Goal: Task Accomplishment & Management: Manage account settings

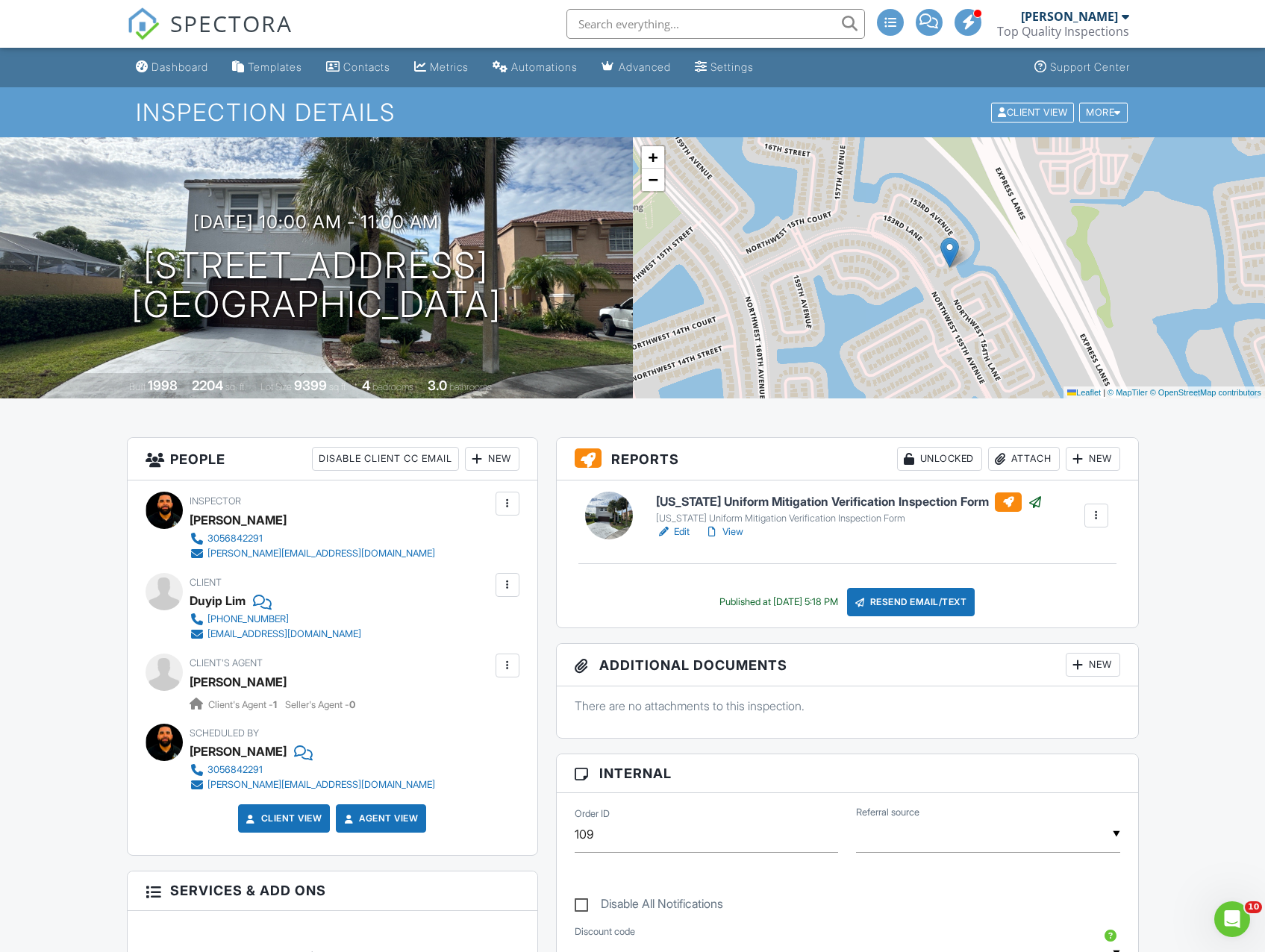
click at [192, 62] on div "Dashboard" at bounding box center [179, 67] width 57 height 12
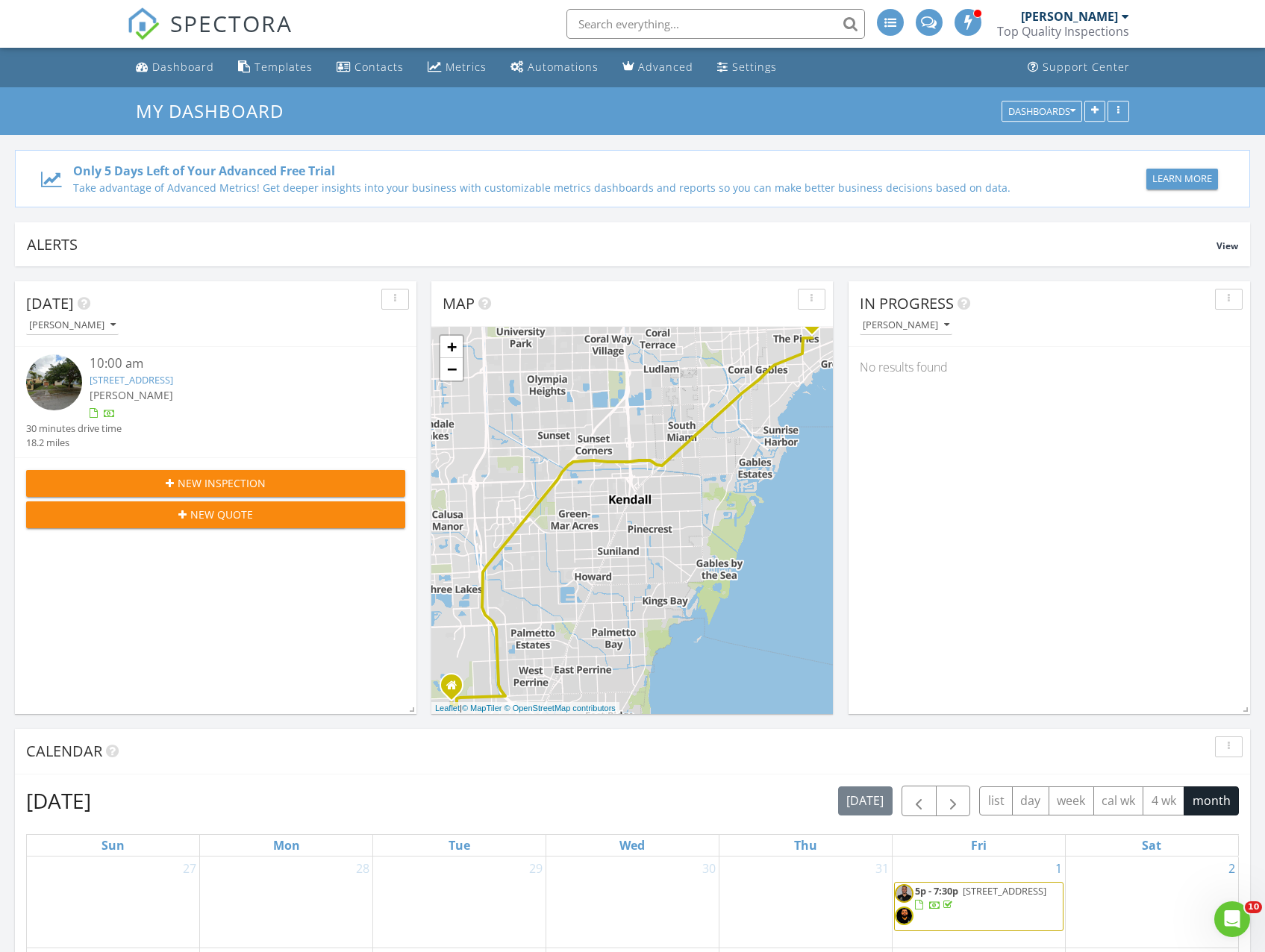
click at [1109, 16] on div "[PERSON_NAME]" at bounding box center [1069, 16] width 97 height 15
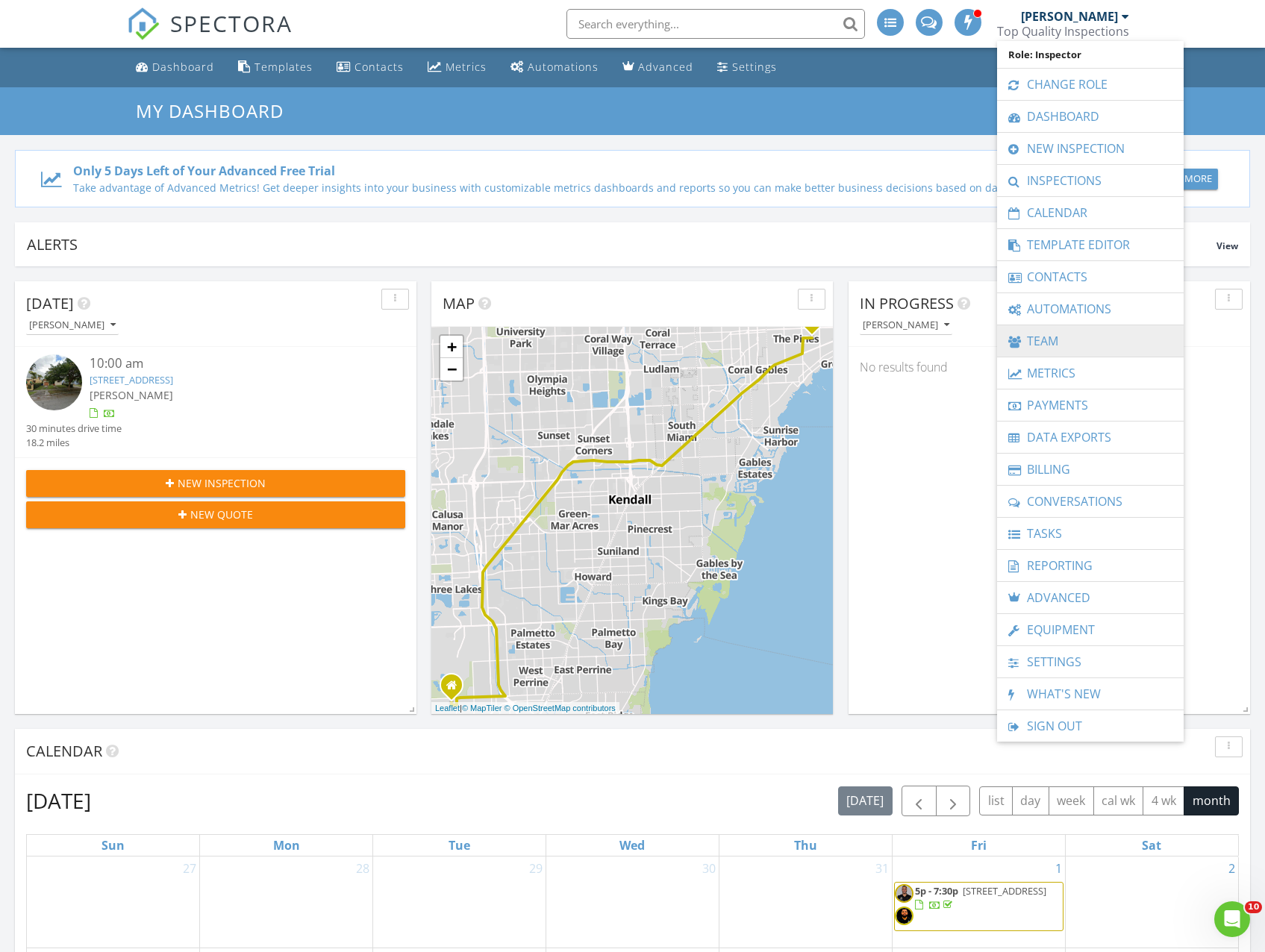
click at [1070, 340] on link "Team" at bounding box center [1090, 341] width 171 height 31
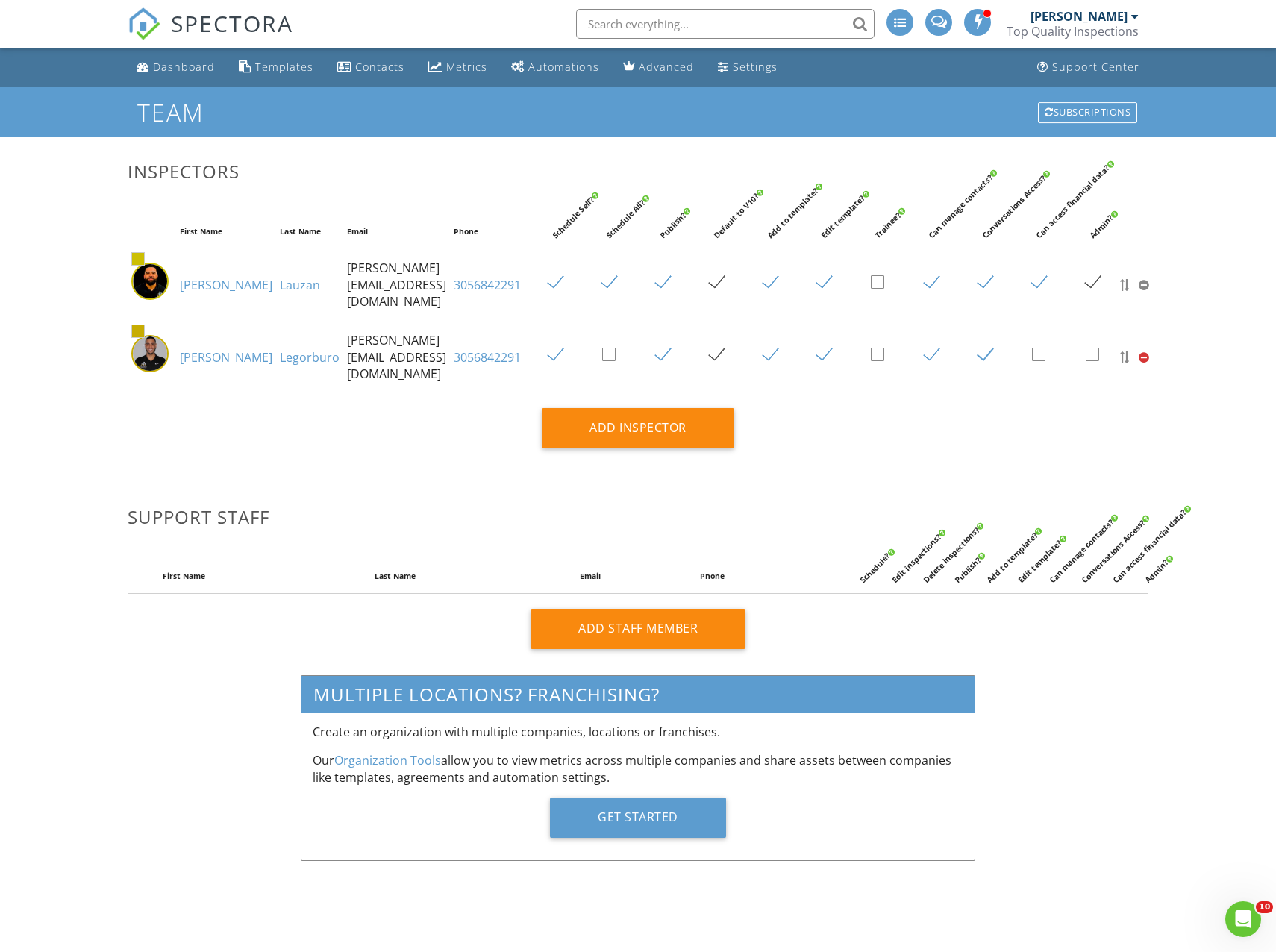
click at [1130, 17] on div "[PERSON_NAME]" at bounding box center [1084, 16] width 108 height 15
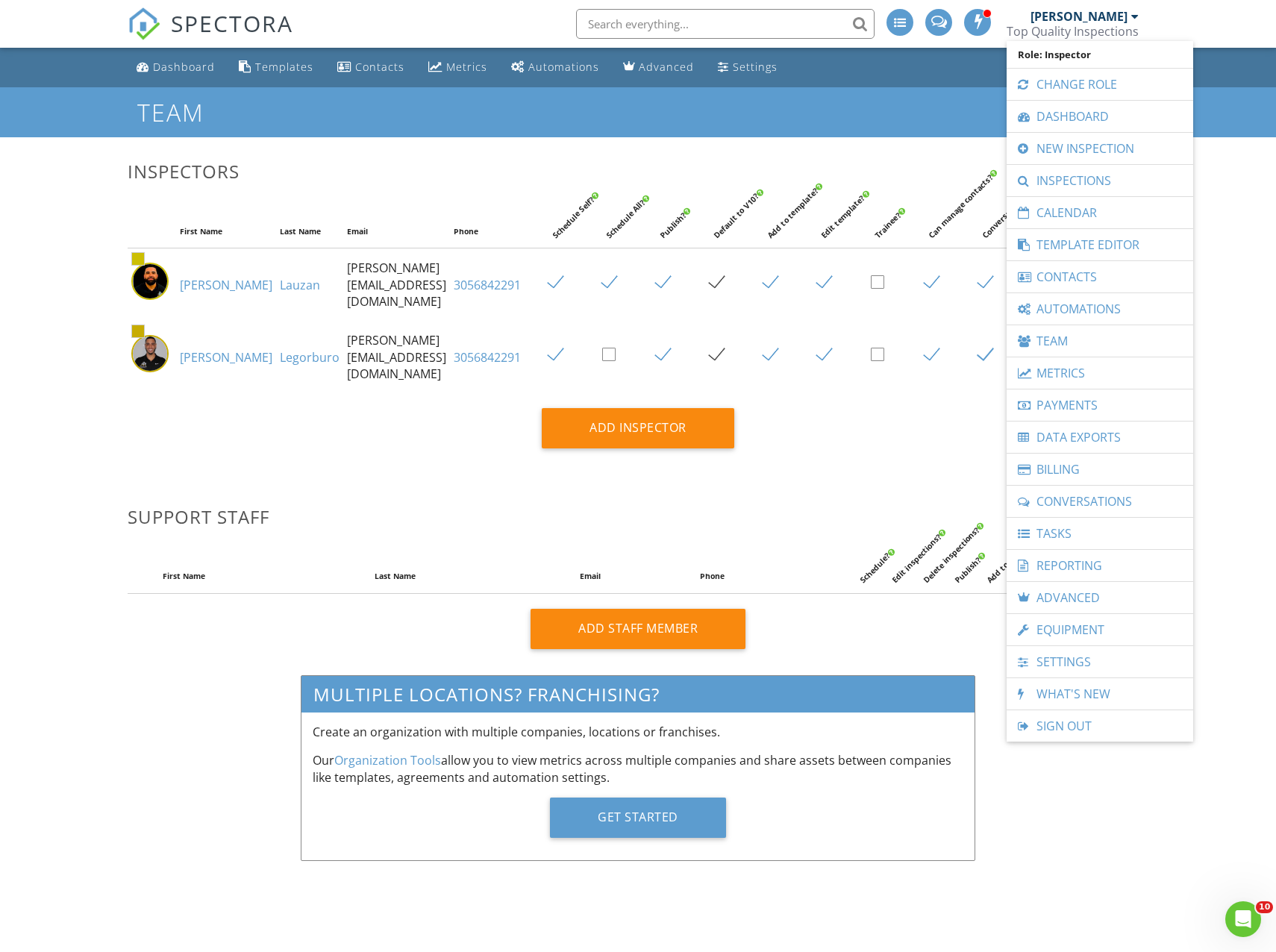
click at [1231, 151] on div "Dashboard Templates Contacts Metrics Automations Advanced Settings Support Cent…" at bounding box center [638, 481] width 1276 height 867
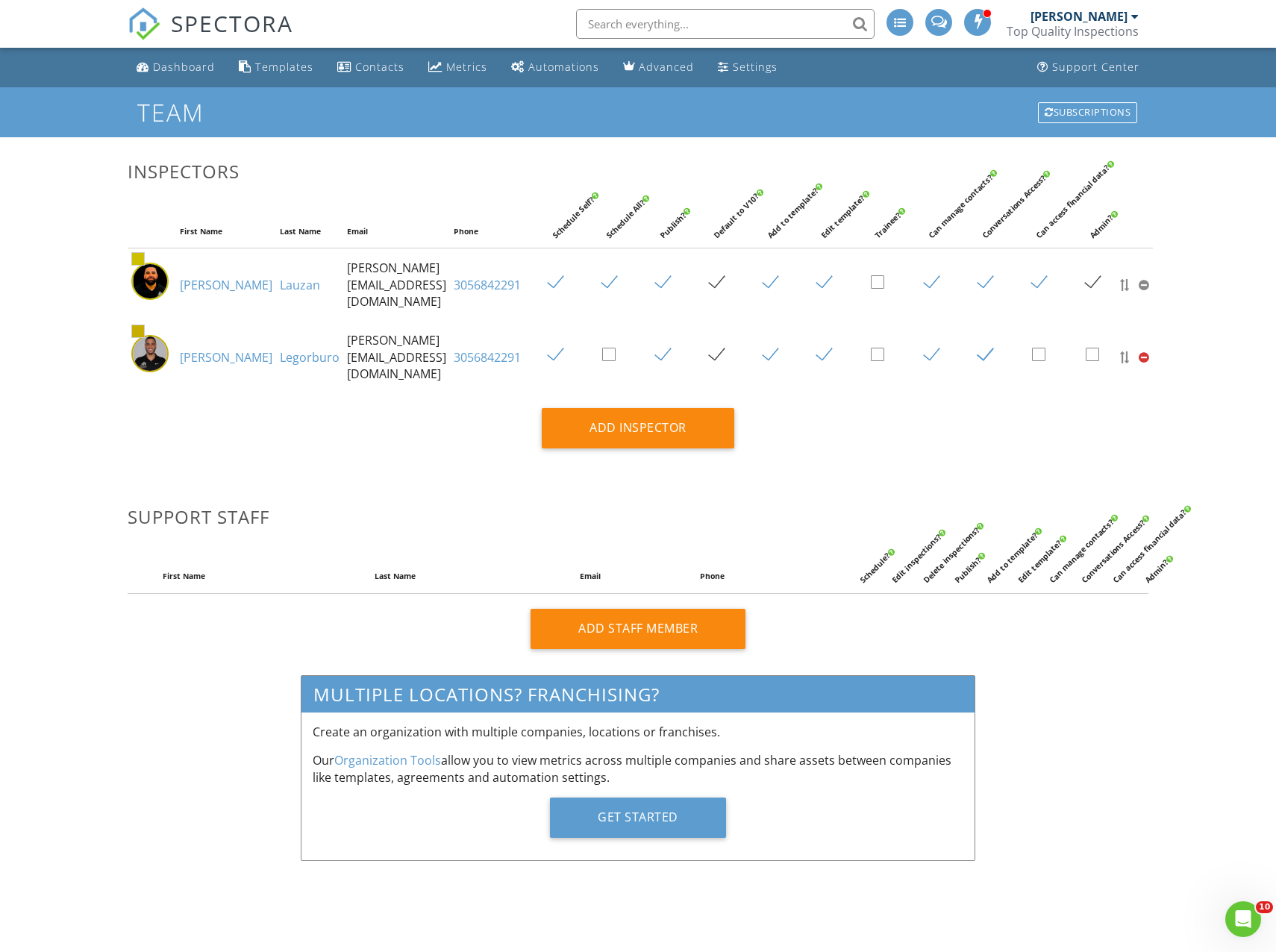
click at [1109, 16] on div "[PERSON_NAME]" at bounding box center [1079, 16] width 97 height 15
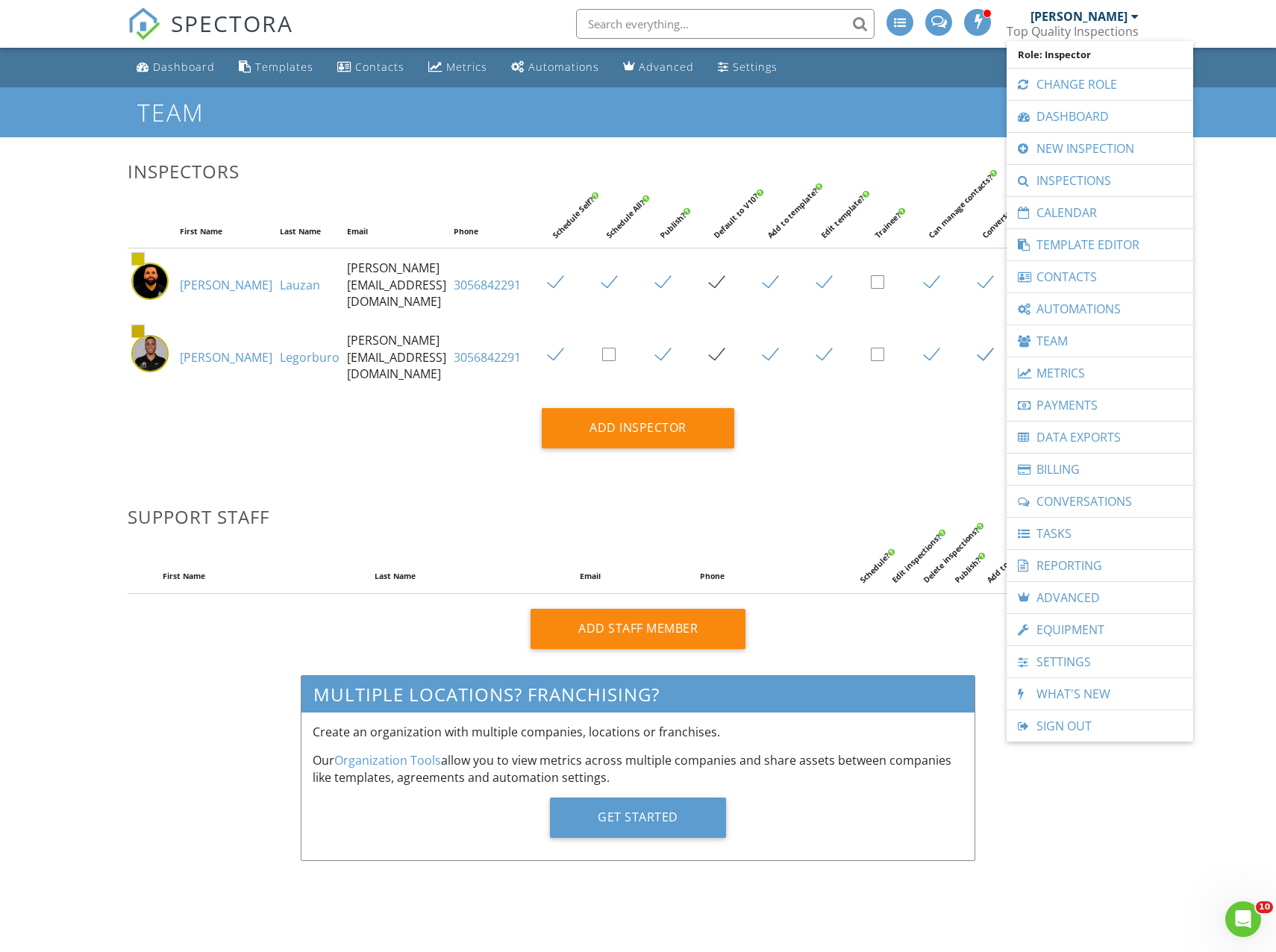
click at [837, 459] on div "Inspectors First Name Last Name Email Phone Schedule Self? Schedule All? Publis…" at bounding box center [638, 526] width 1020 height 777
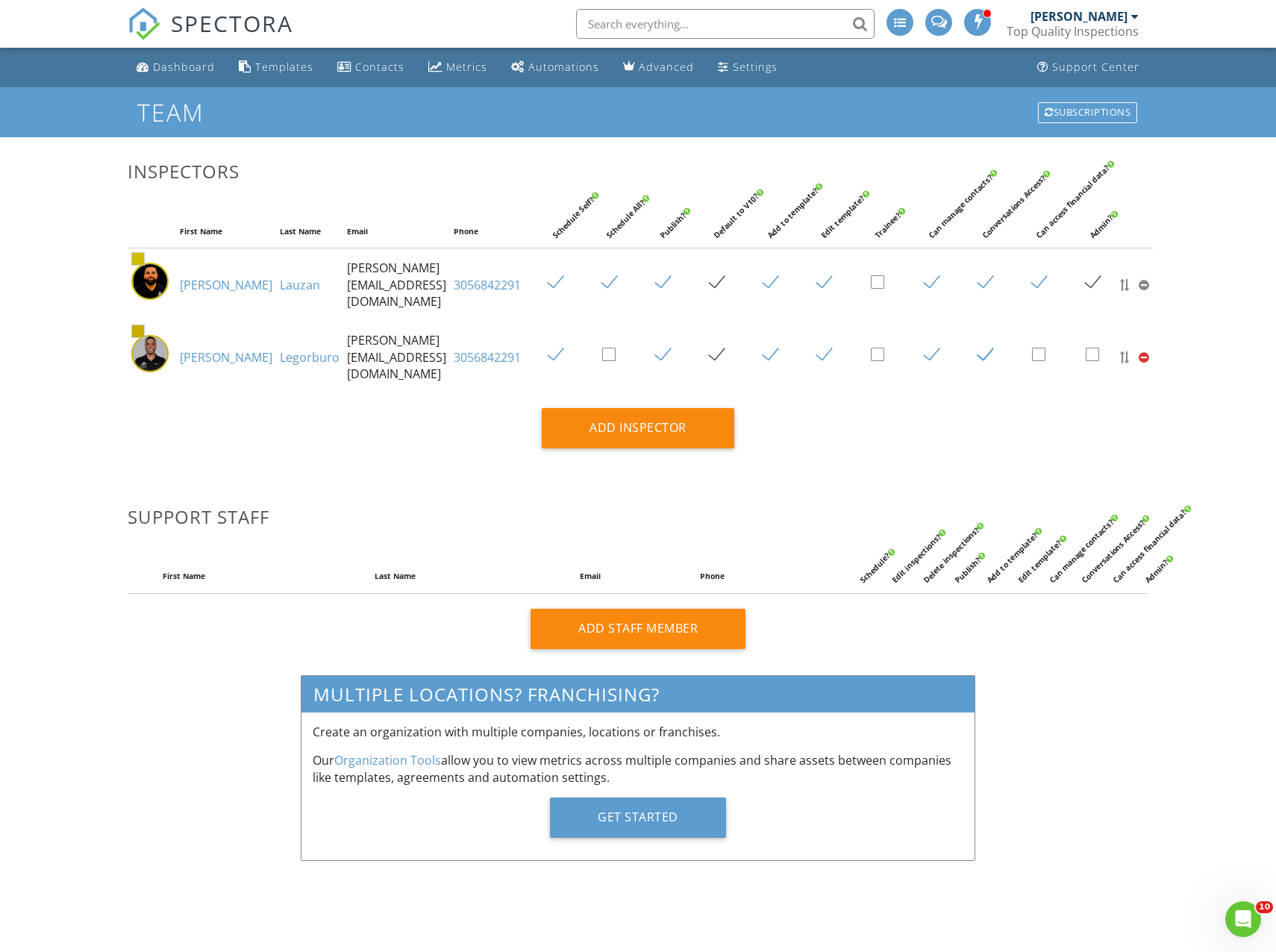
click at [1139, 352] on div at bounding box center [1144, 357] width 10 height 12
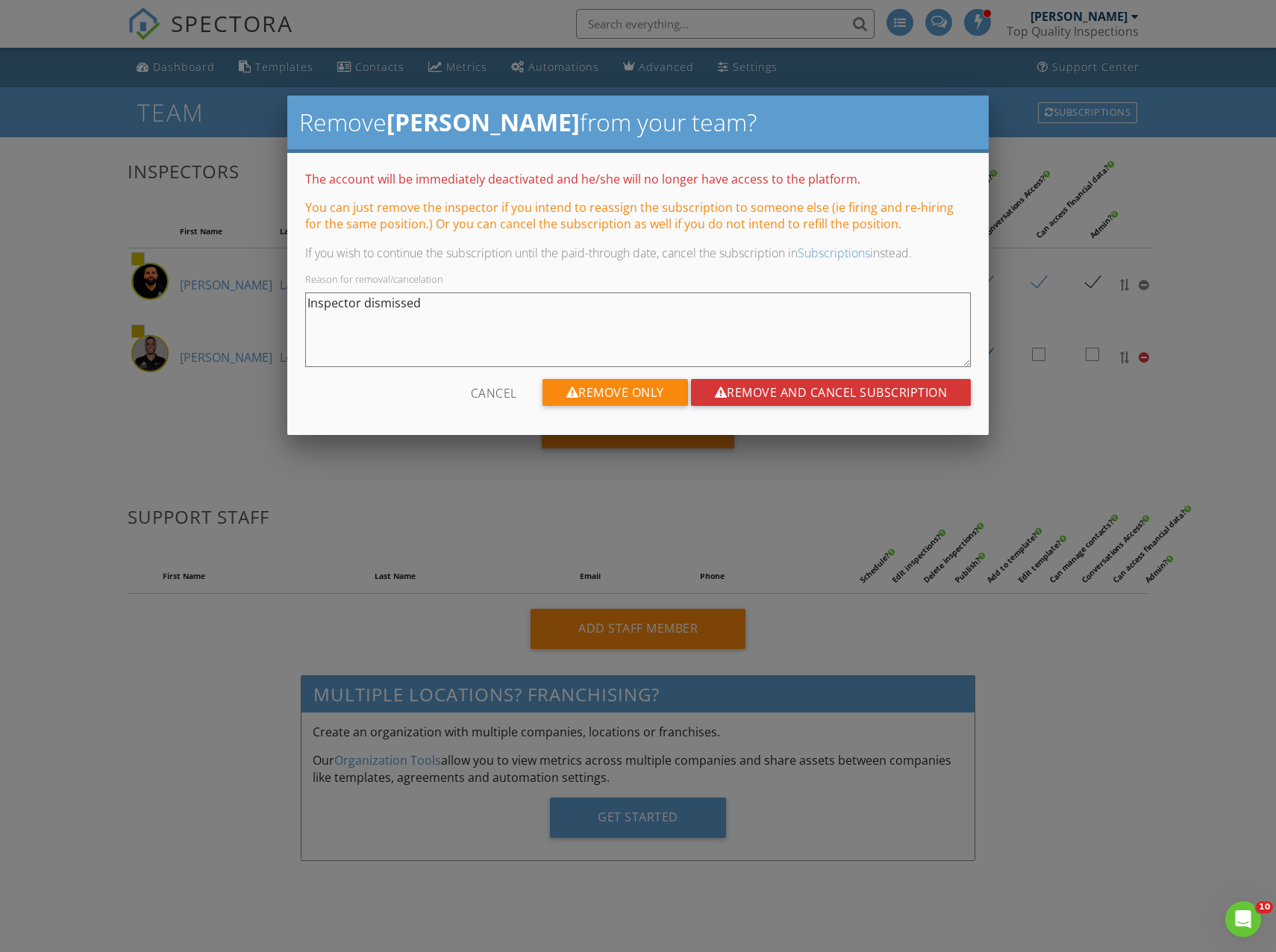
click at [477, 390] on div "Cancel" at bounding box center [493, 393] width 46 height 26
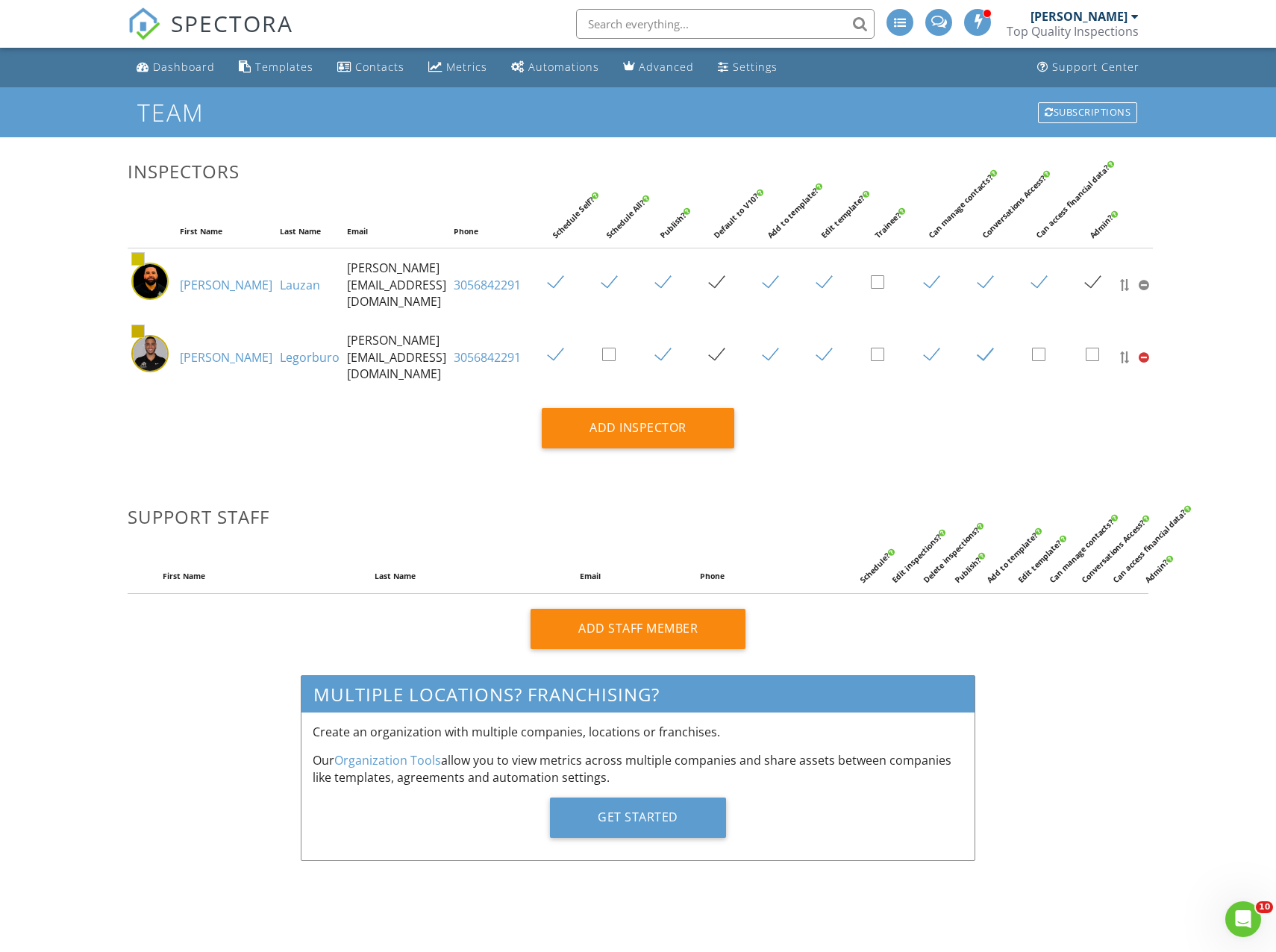
click at [1081, 17] on div "[PERSON_NAME]" at bounding box center [1079, 16] width 97 height 15
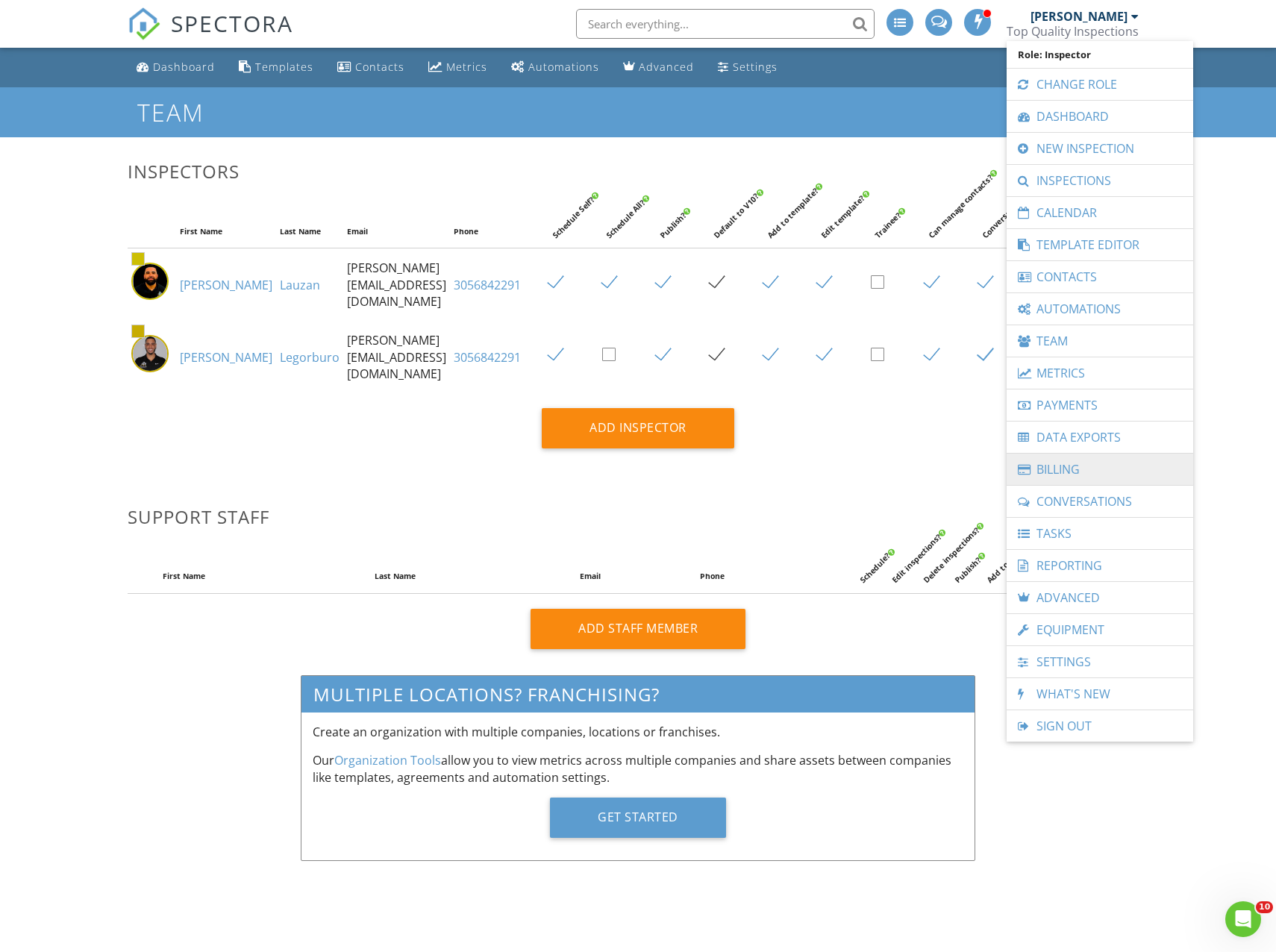
click at [1064, 467] on link "Billing" at bounding box center [1100, 469] width 171 height 31
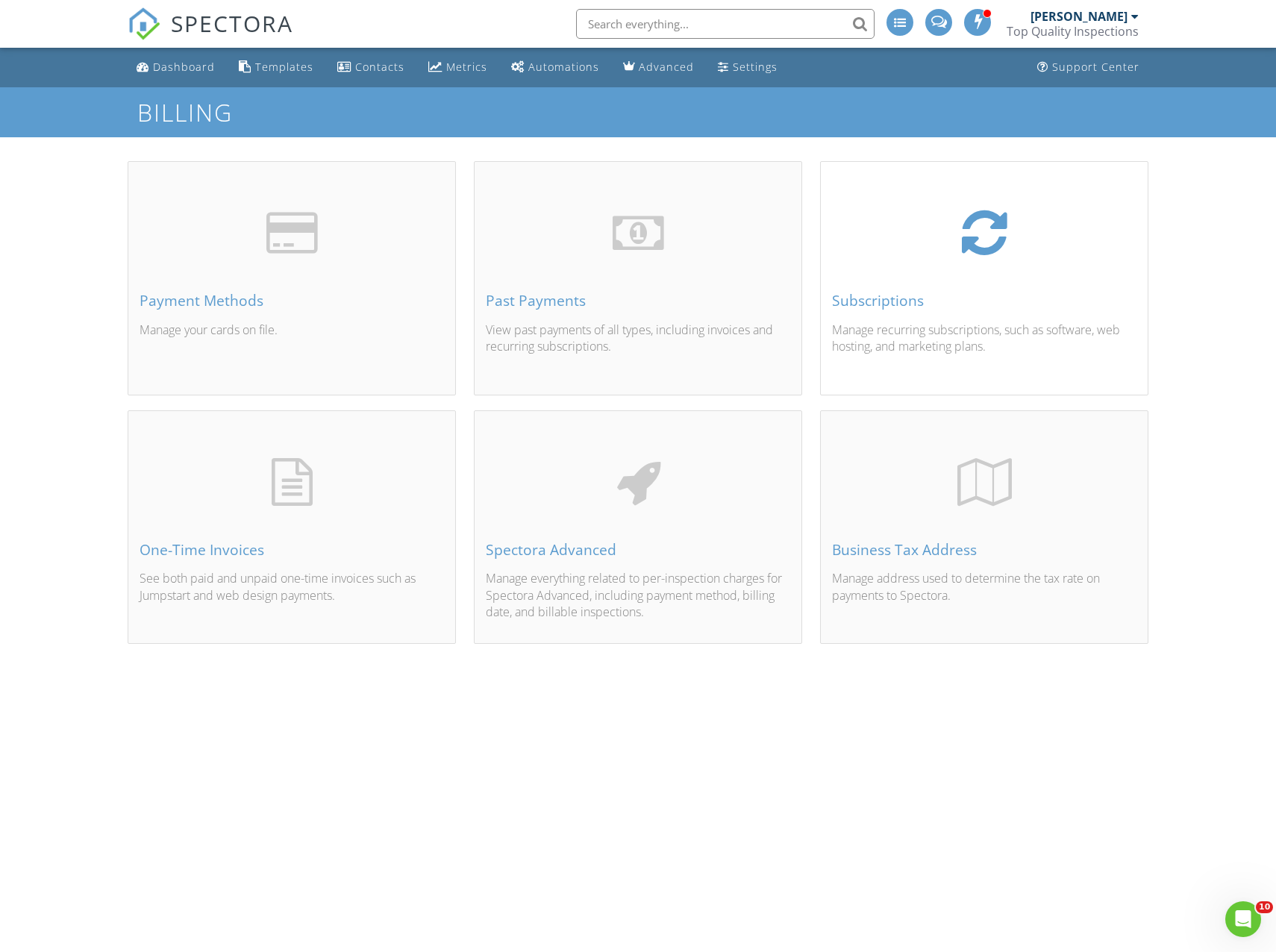
click at [911, 269] on div "Subscriptions Manage recurring subscriptions, such as software, web hosting, an…" at bounding box center [985, 296] width 327 height 196
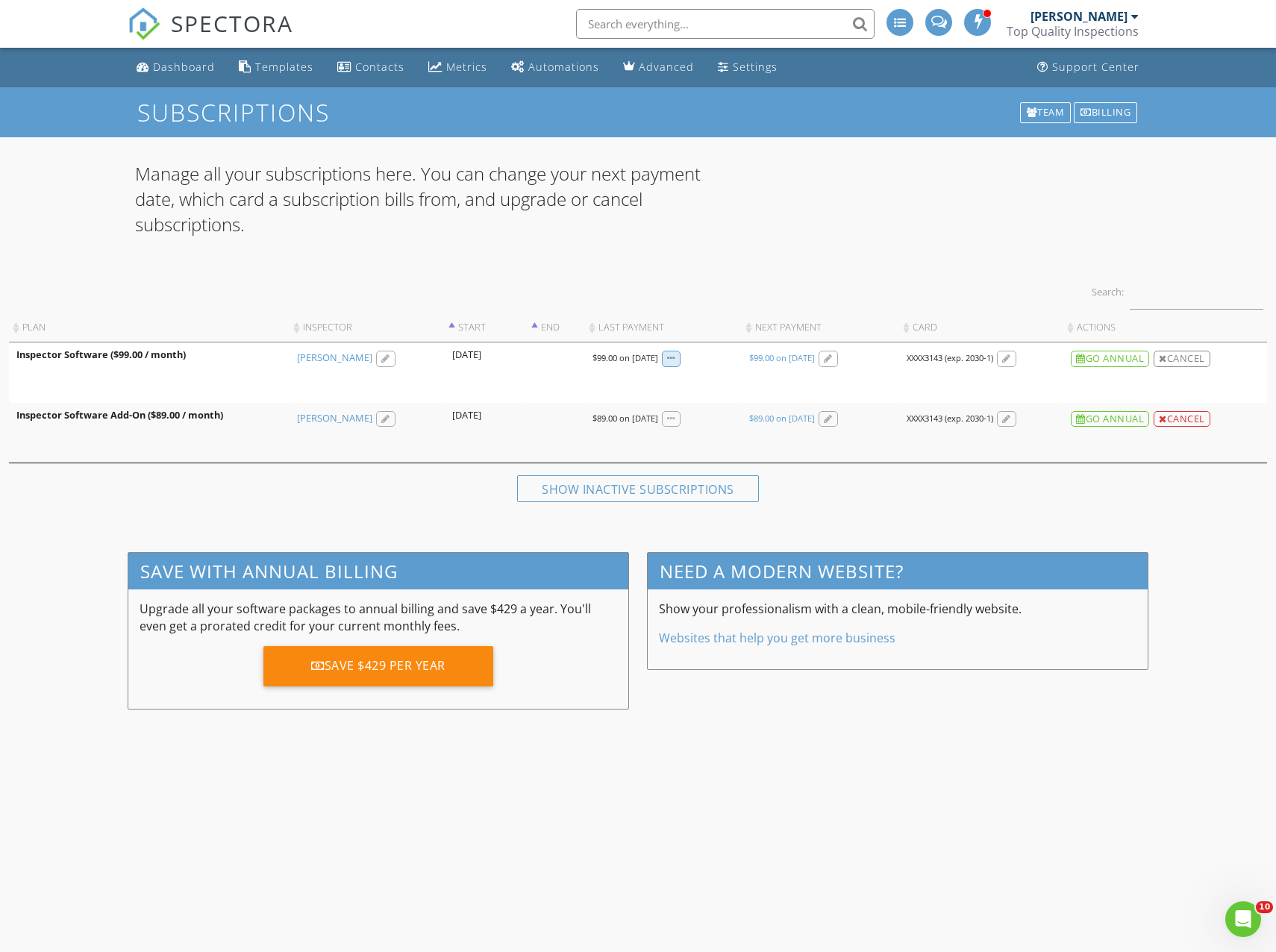
click at [675, 354] on div at bounding box center [671, 359] width 9 height 9
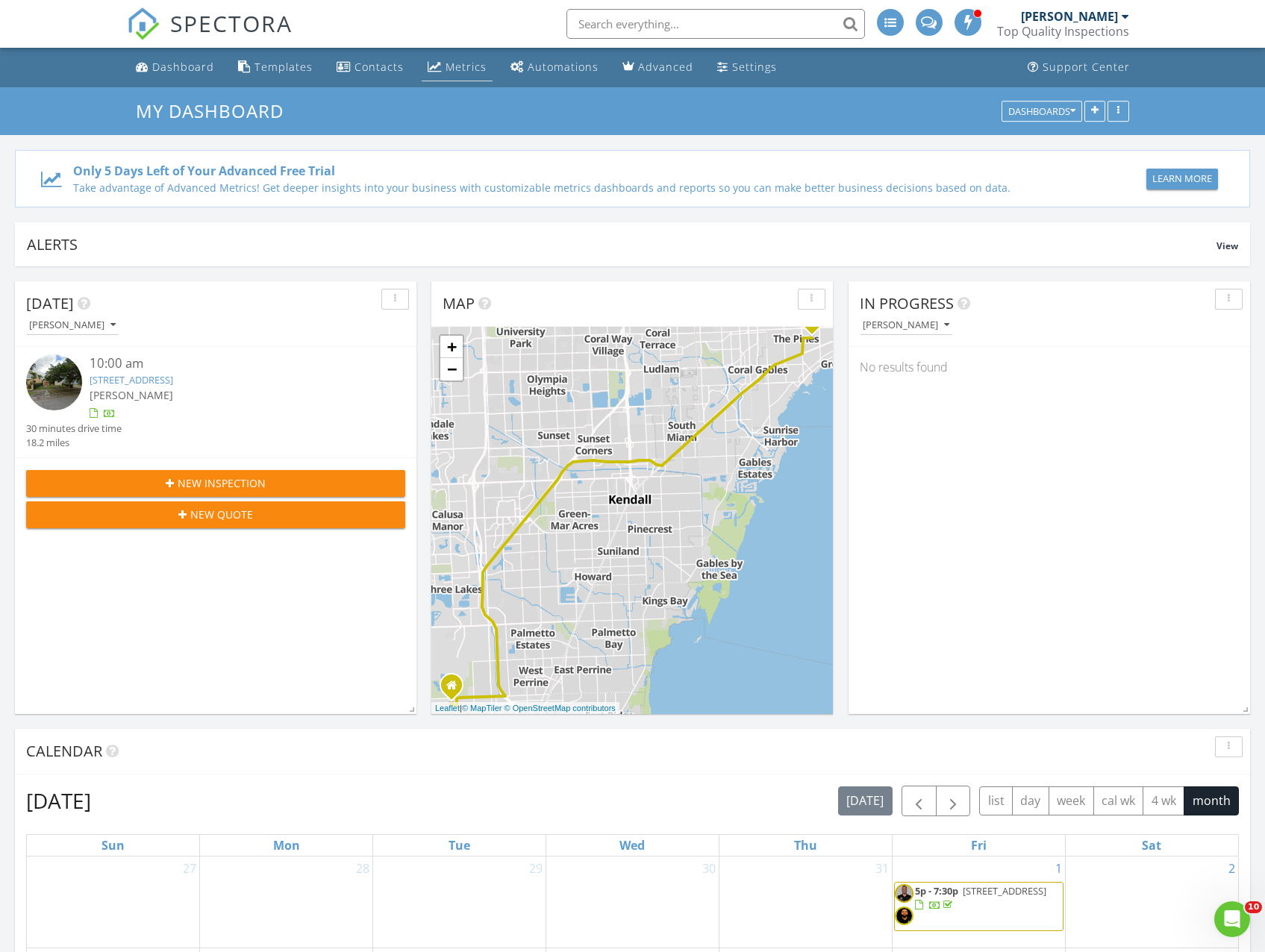
click at [463, 76] on link "Metrics" at bounding box center [456, 67] width 71 height 27
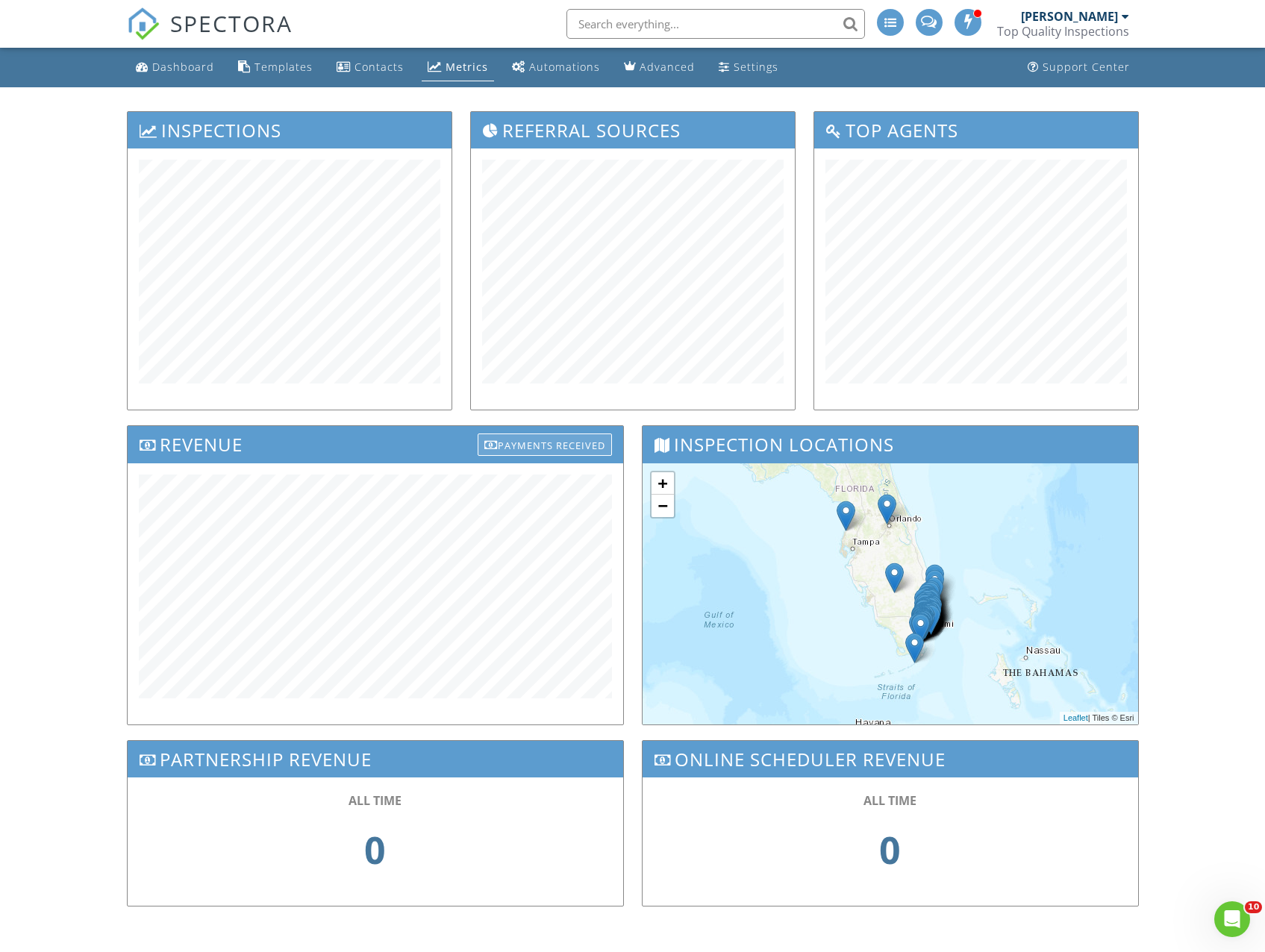
click at [537, 440] on div "Payments Received" at bounding box center [544, 445] width 134 height 23
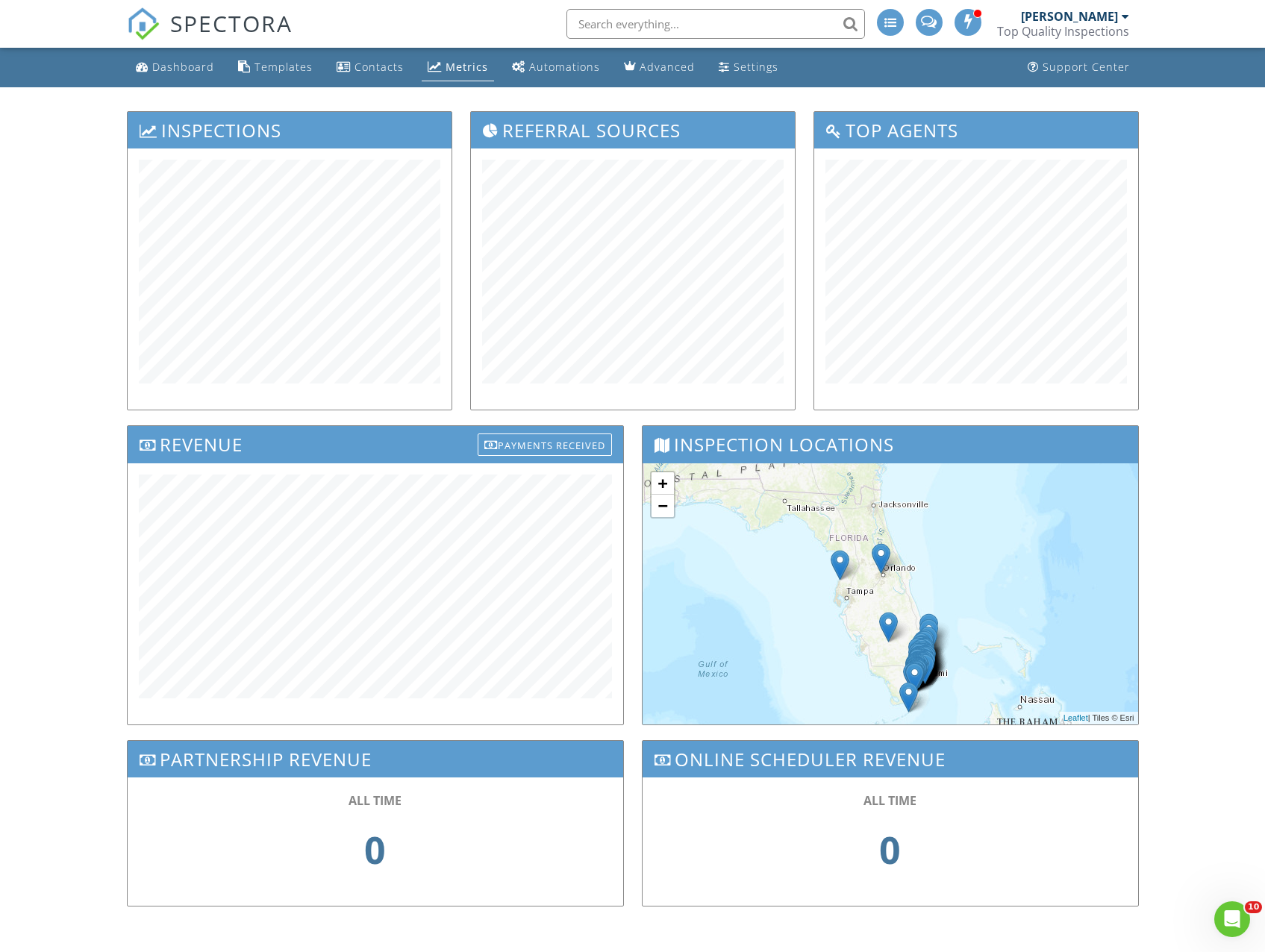
drag, startPoint x: 880, startPoint y: 622, endPoint x: 876, endPoint y: 669, distance: 47.2
click at [876, 669] on div "+ − Leaflet | Tiles © Esri" at bounding box center [890, 594] width 495 height 261
drag, startPoint x: 1142, startPoint y: 351, endPoint x: 1226, endPoint y: 278, distance: 111.3
click at [1228, 277] on div "Dashboard Templates Contacts Metrics Automations Advanced Settings Support Cent…" at bounding box center [632, 504] width 1265 height 913
drag, startPoint x: 1197, startPoint y: 301, endPoint x: 1188, endPoint y: 221, distance: 80.5
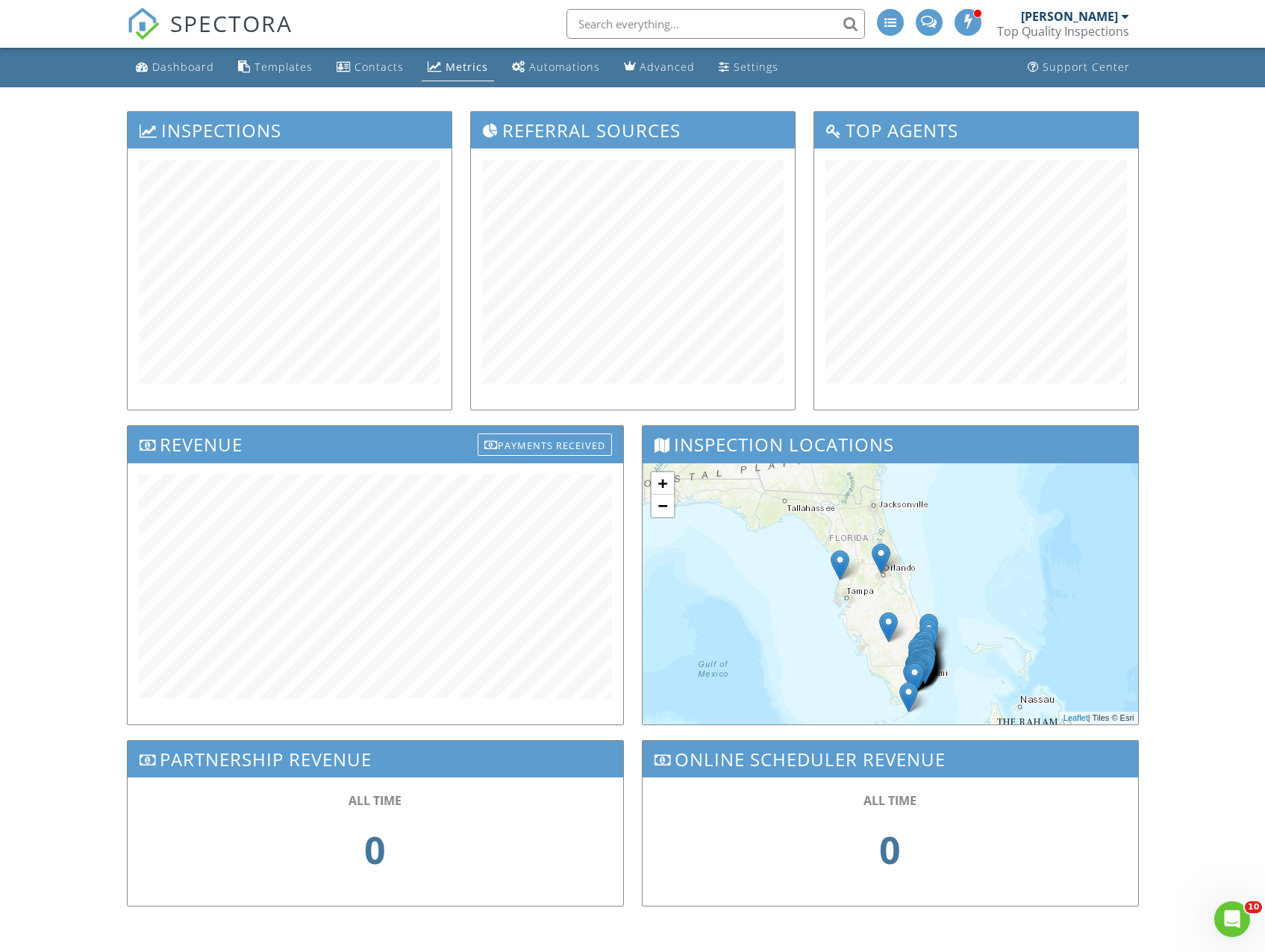
click at [1188, 221] on div "Dashboard Templates Contacts Metrics Automations Advanced Settings Support Cent…" at bounding box center [632, 504] width 1265 height 913
click at [187, 58] on link "Dashboard" at bounding box center [175, 67] width 90 height 27
